Goal: Ask a question: Seek information or help from site administrators or community

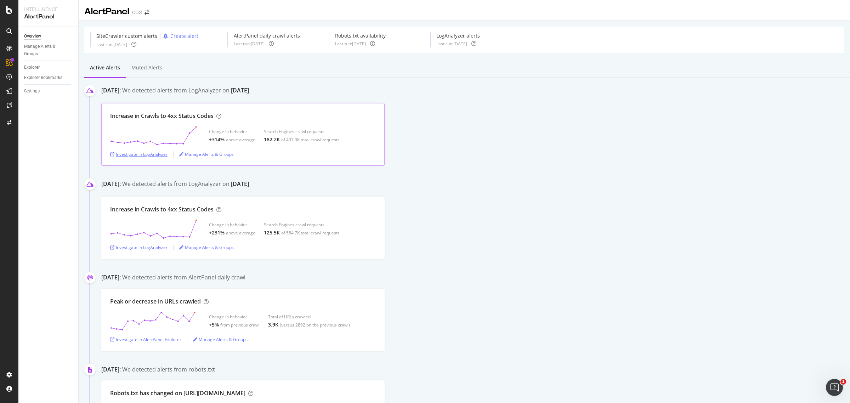
click at [162, 153] on div "Investigate in LogAnalyzer" at bounding box center [138, 154] width 57 height 6
click at [143, 155] on div "Investigate in LogAnalyzer" at bounding box center [138, 154] width 57 height 6
click at [216, 155] on div "Manage Alerts & Groups" at bounding box center [206, 154] width 55 height 6
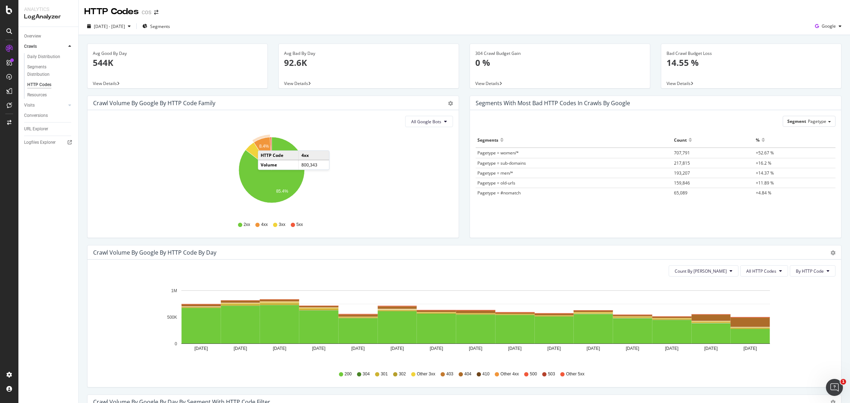
click at [265, 144] on text "8.4%" at bounding box center [264, 146] width 10 height 5
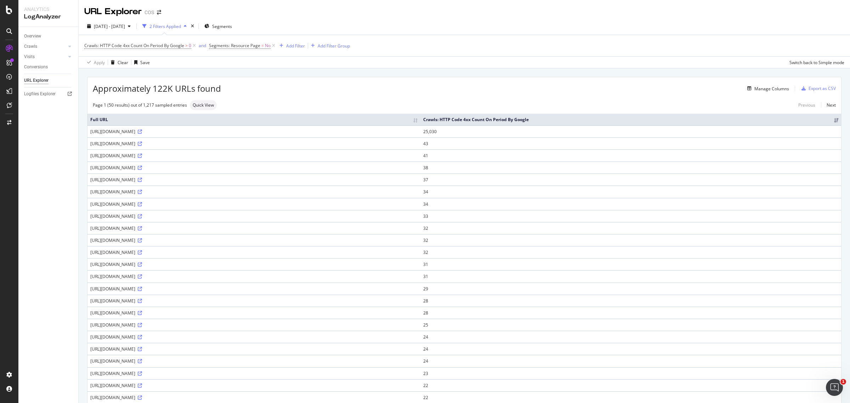
drag, startPoint x: 96, startPoint y: 138, endPoint x: 189, endPoint y: 138, distance: 93.1
click at [57, 150] on div "Overview Crawls Daily Distribution Segments Distribution HTTP Codes Resources V…" at bounding box center [48, 215] width 60 height 376
drag, startPoint x: 91, startPoint y: 139, endPoint x: 173, endPoint y: 140, distance: 82.9
click at [173, 135] on div "[URL][DOMAIN_NAME]" at bounding box center [253, 132] width 327 height 6
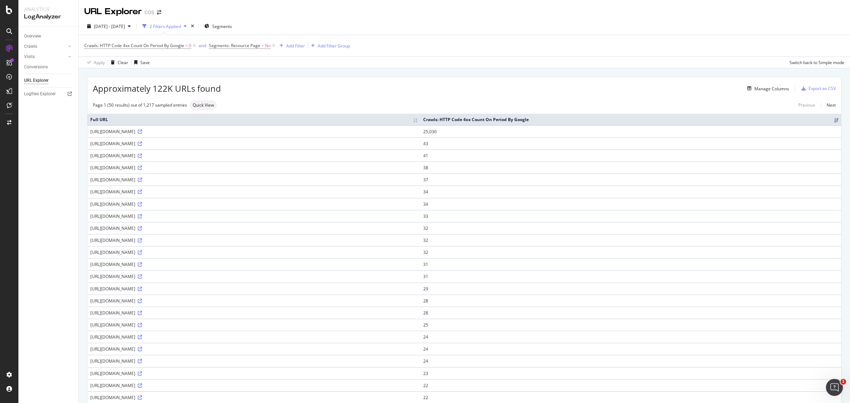
copy div "[URL][DOMAIN_NAME]"
click at [7, 105] on icon at bounding box center [9, 105] width 5 height 6
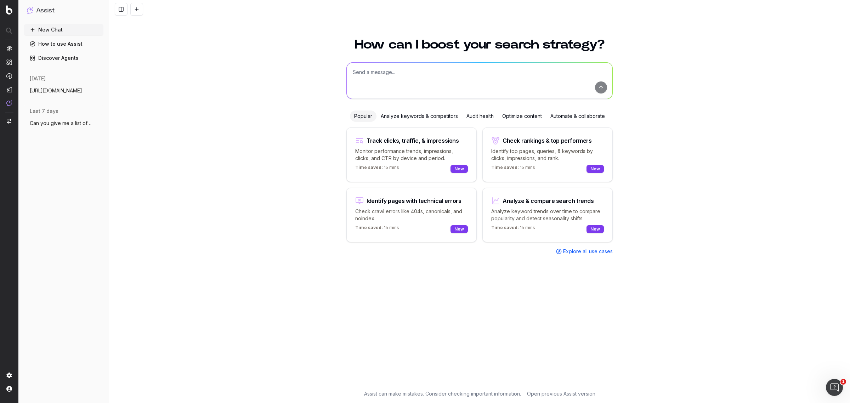
click at [402, 69] on textarea at bounding box center [480, 81] width 266 height 36
paste textarea "[URL][DOMAIN_NAME]"
type textarea "https://failover404-prod-www.npr.cos.com can you tell me how much this has incr…"
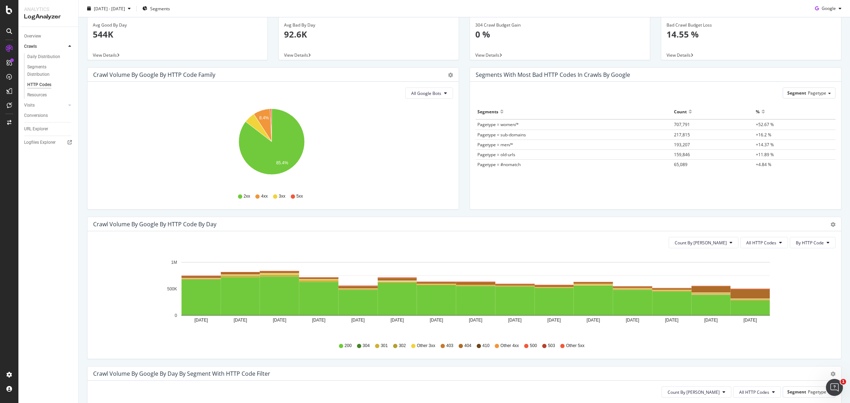
scroll to position [44, 0]
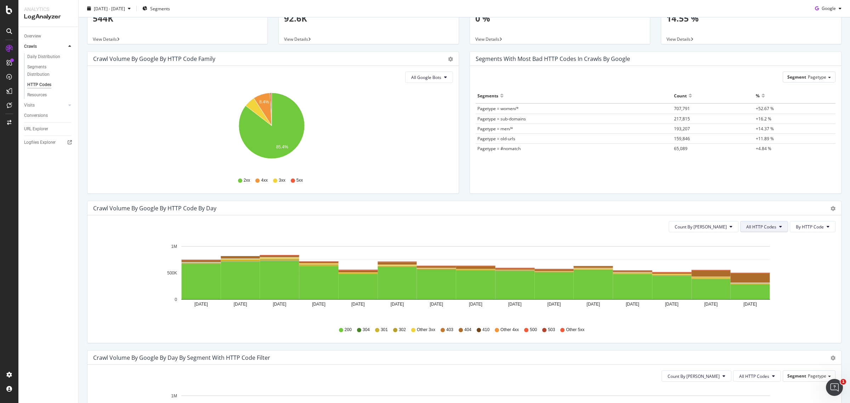
click at [779, 228] on icon at bounding box center [780, 226] width 3 height 4
click at [767, 291] on span "4xx family" at bounding box center [758, 293] width 36 height 6
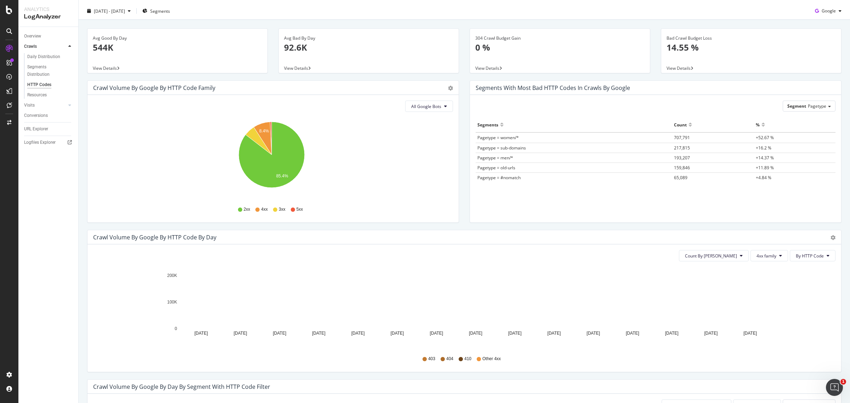
scroll to position [0, 0]
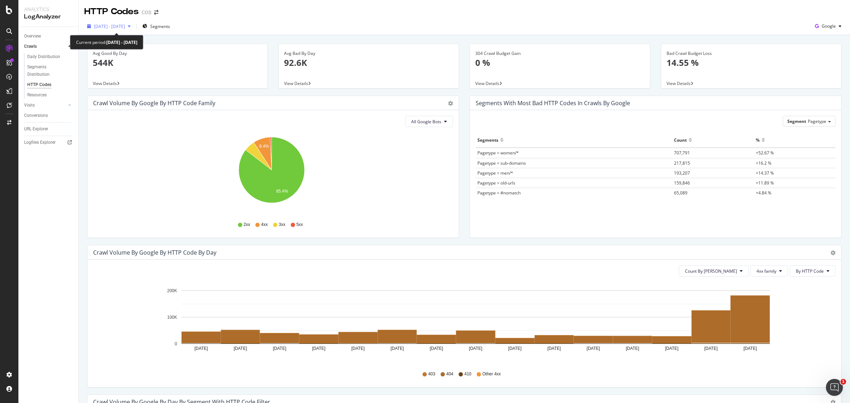
click at [110, 28] on span "[DATE] - [DATE]" at bounding box center [109, 26] width 31 height 6
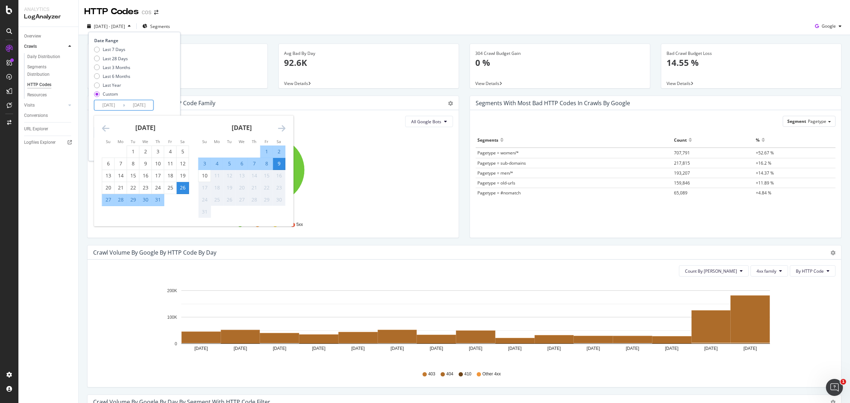
click at [136, 105] on input "[DATE]" at bounding box center [139, 105] width 28 height 10
click at [200, 174] on div "10" at bounding box center [205, 175] width 12 height 7
type input "[DATE]"
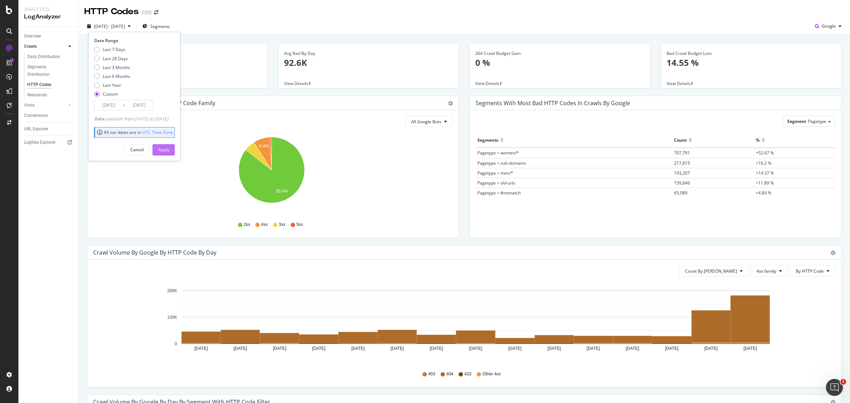
click at [169, 151] on div "Apply" at bounding box center [163, 150] width 11 height 6
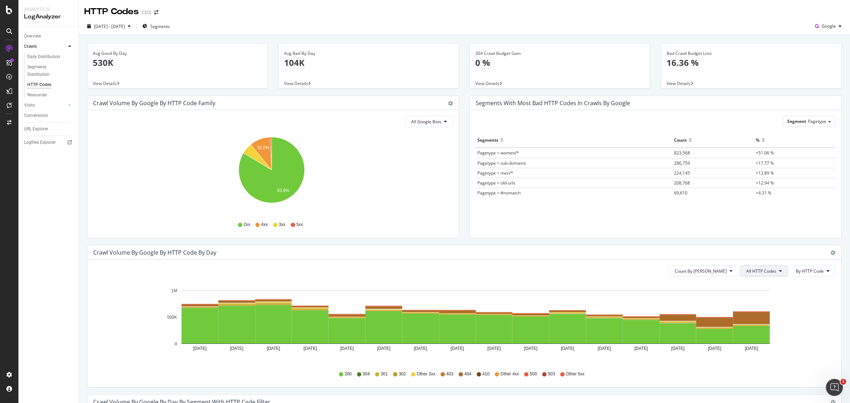
click at [752, 273] on span "All HTTP Codes" at bounding box center [761, 271] width 30 height 6
click at [760, 340] on span "4xx family" at bounding box center [758, 338] width 36 height 6
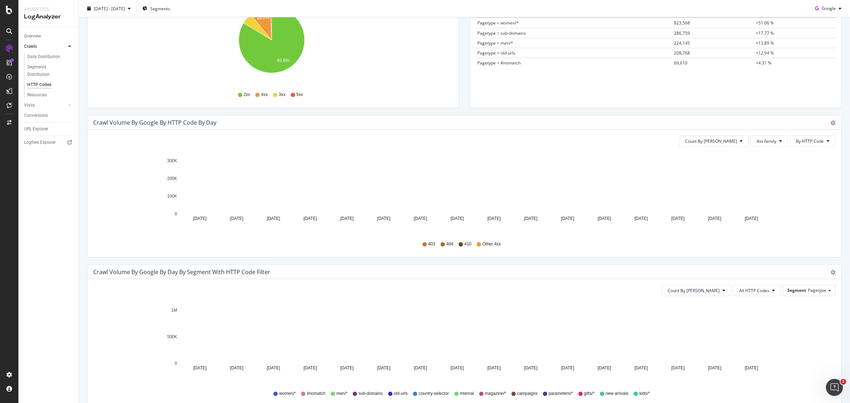
scroll to position [89, 0]
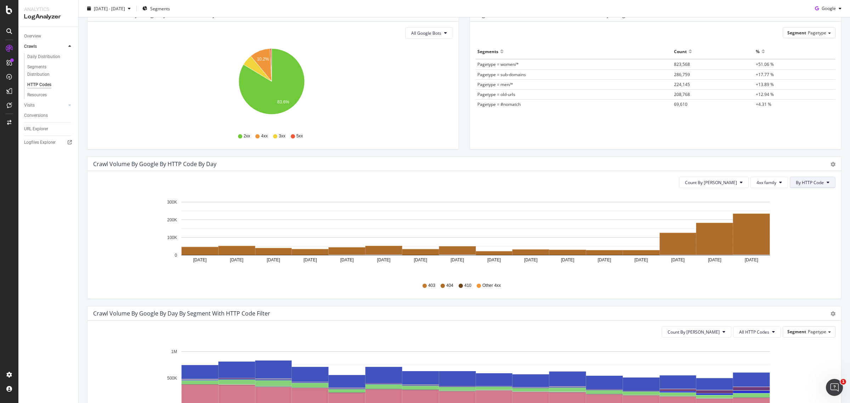
click at [798, 182] on span "By HTTP Code" at bounding box center [810, 182] width 28 height 6
click at [804, 243] on icon "[DATE] [DATE] [DATE] [DATE] [DATE] [DATE] [DATE] [DATE] [DATE] [DATE] [DATE] [D…" at bounding box center [460, 235] width 735 height 82
click at [723, 183] on span "Count By [PERSON_NAME]" at bounding box center [711, 182] width 52 height 6
click at [801, 244] on icon "[DATE] [DATE] [DATE] [DATE] [DATE] [DATE] [DATE] [DATE] [DATE] [DATE] [DATE] [D…" at bounding box center [460, 235] width 735 height 82
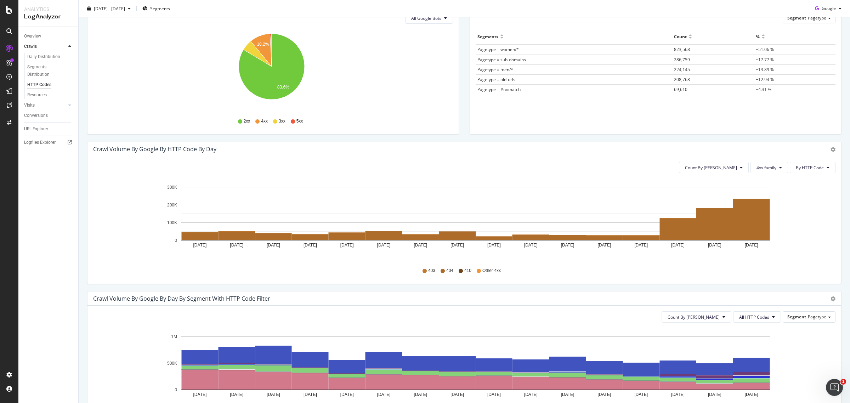
scroll to position [64, 0]
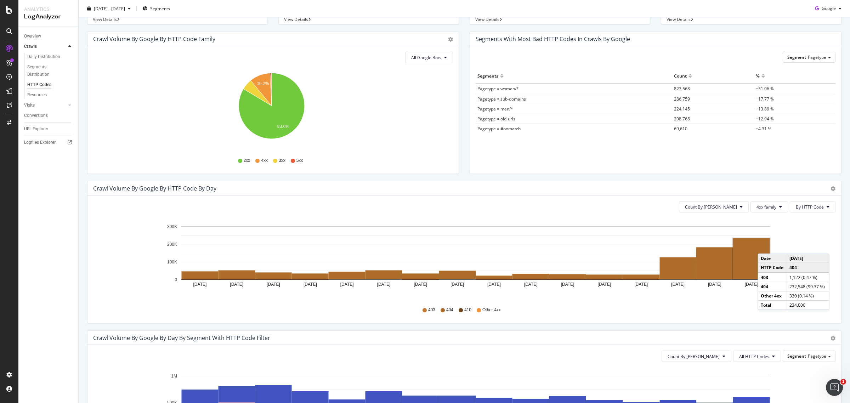
click at [763, 247] on rect "A chart." at bounding box center [751, 258] width 37 height 41
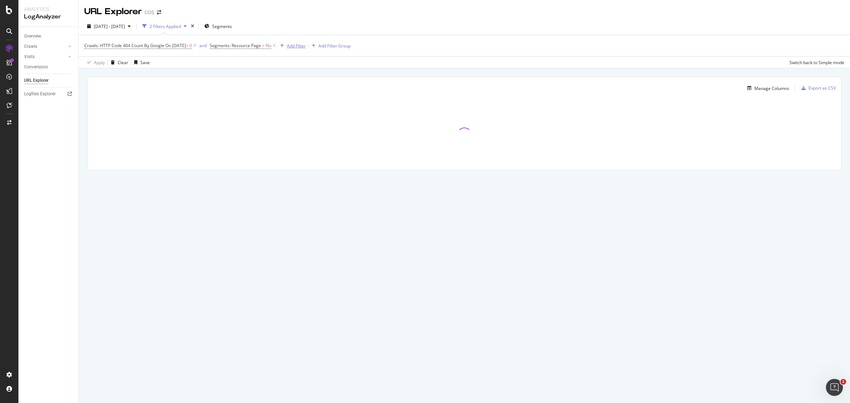
click at [305, 46] on div "Add Filter" at bounding box center [296, 46] width 19 height 6
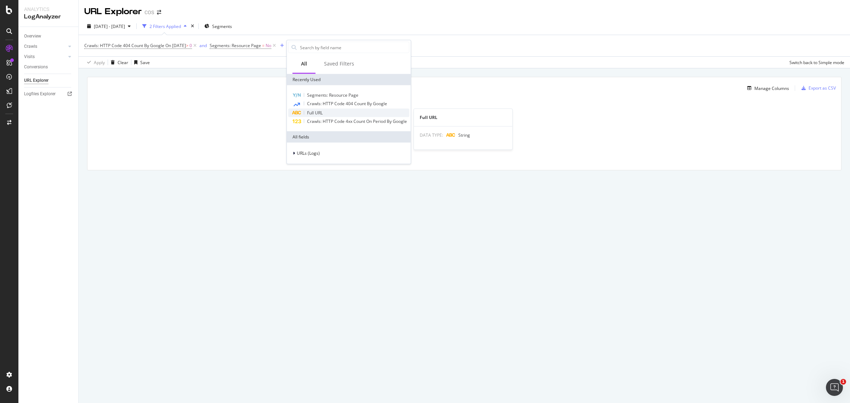
click at [356, 112] on div "Full URL" at bounding box center [348, 113] width 121 height 8
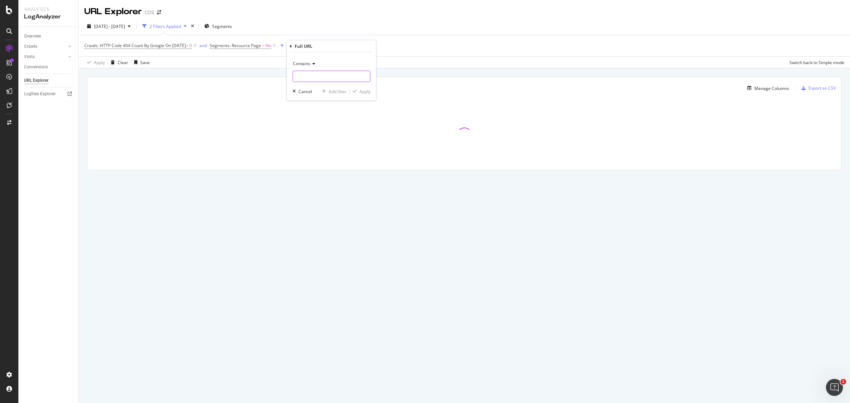
click at [323, 77] on input "text" at bounding box center [331, 76] width 77 height 11
paste input "[URL][DOMAIN_NAME]"
type input "[URL][DOMAIN_NAME]"
click at [363, 91] on div "Apply" at bounding box center [364, 91] width 11 height 6
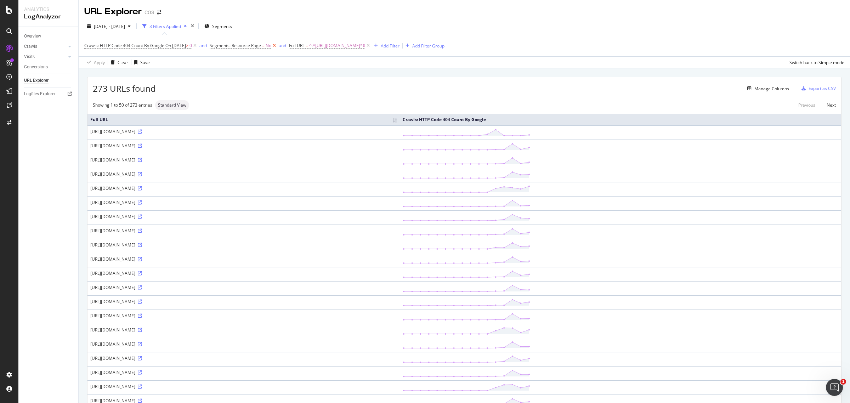
click at [277, 44] on icon at bounding box center [274, 45] width 6 height 7
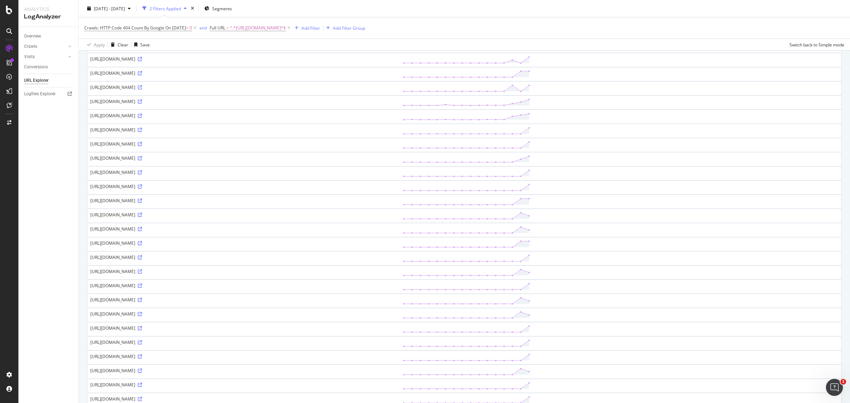
scroll to position [514, 0]
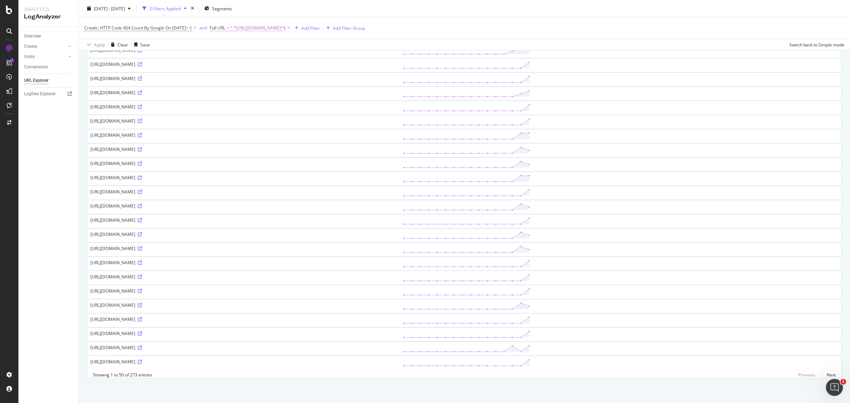
click at [286, 28] on span "^.*[URL][DOMAIN_NAME]*$" at bounding box center [258, 28] width 56 height 10
type input "[URL]"
click at [295, 71] on div "Apply" at bounding box center [297, 72] width 11 height 6
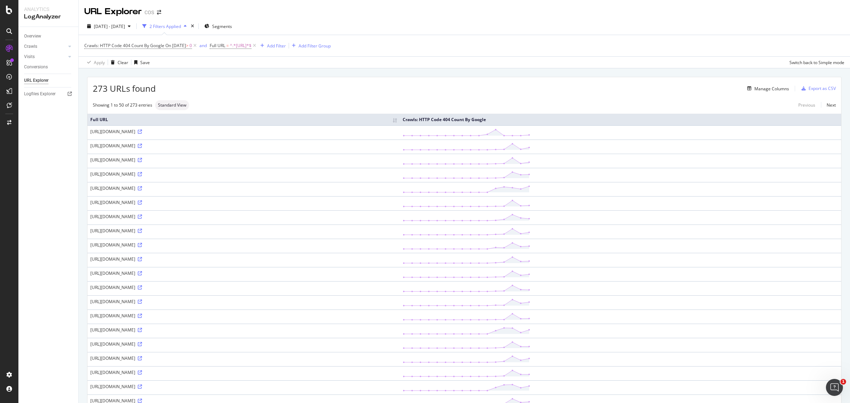
click at [172, 50] on span "Crawls: HTTP Code 404 Count By Google On [DATE] > 0" at bounding box center [141, 46] width 114 height 10
click at [172, 45] on span "On [DATE]" at bounding box center [175, 45] width 21 height 6
click at [133, 93] on input "[DATE]" at bounding box center [131, 96] width 82 height 11
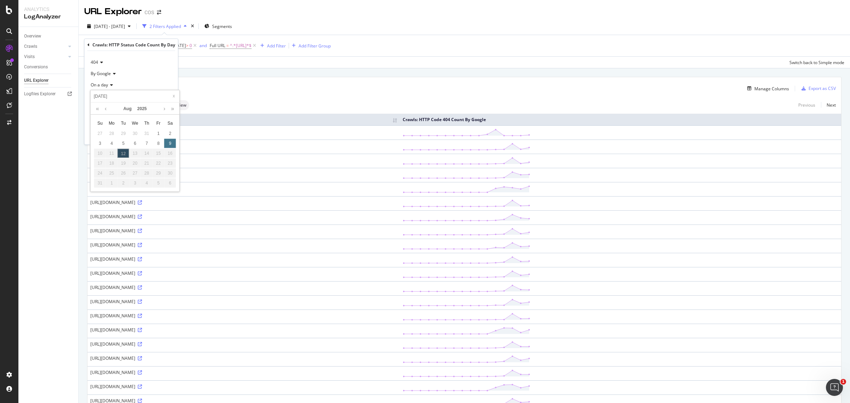
click at [176, 146] on div "9" at bounding box center [170, 142] width 12 height 9
type input "[DATE]"
click at [165, 135] on div "Apply" at bounding box center [166, 135] width 11 height 6
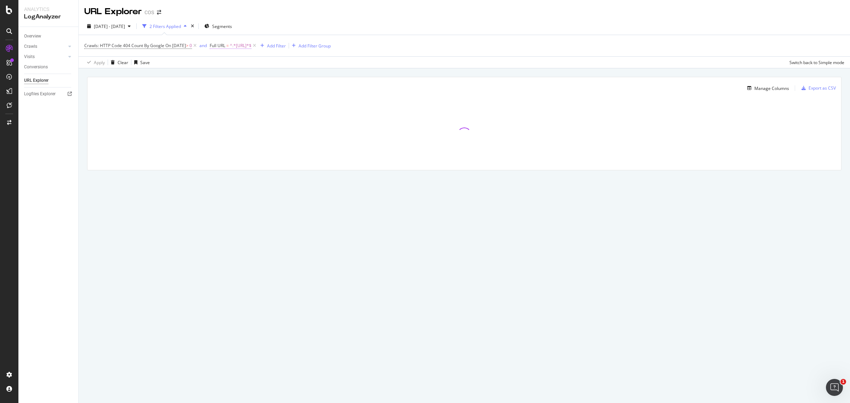
click at [251, 46] on span "^.*[URL]*$" at bounding box center [241, 46] width 22 height 10
click at [454, 68] on div "Apply Clear Save Switch back to Simple mode" at bounding box center [464, 62] width 771 height 12
